Goal: Check status: Check status

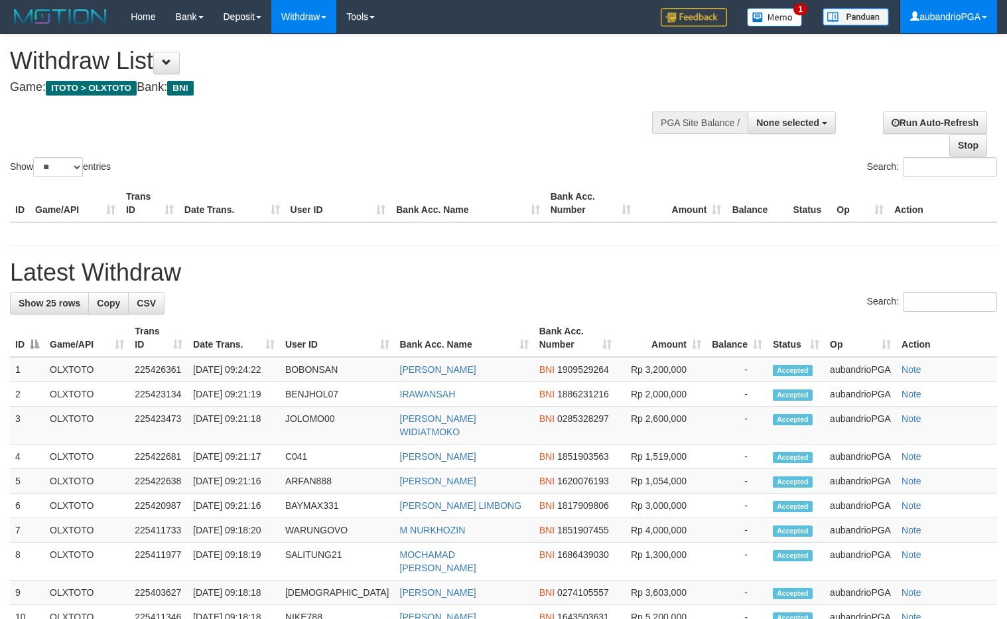
select select
select select "**"
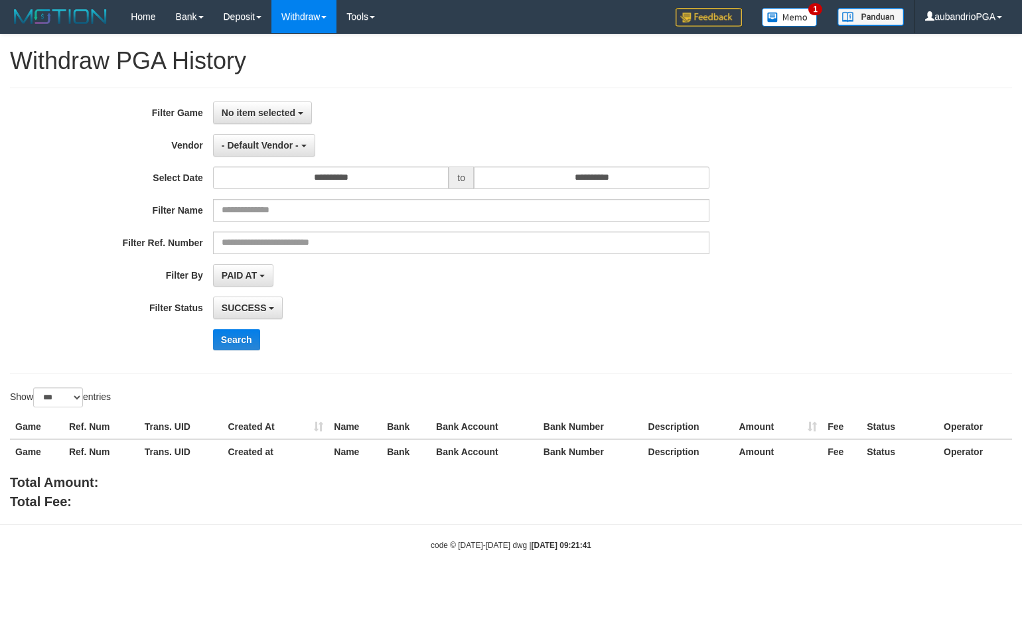
select select "**********"
select select "***"
